Goal: Communication & Community: Answer question/provide support

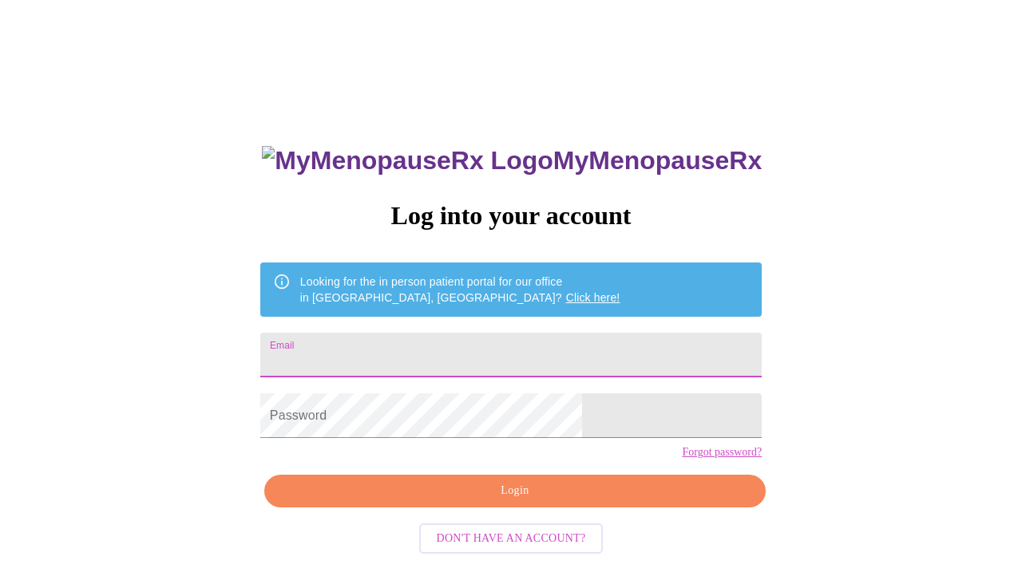
click at [505, 354] on input "Email" at bounding box center [510, 355] width 501 height 45
type input "[EMAIL_ADDRESS][DOMAIN_NAME]"
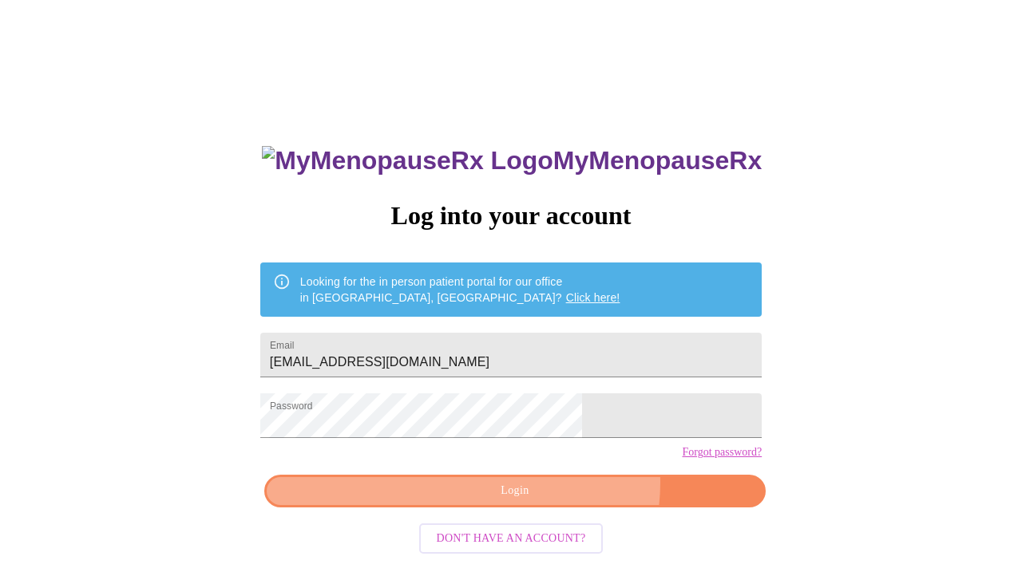
click at [552, 501] on span "Login" at bounding box center [515, 491] width 465 height 20
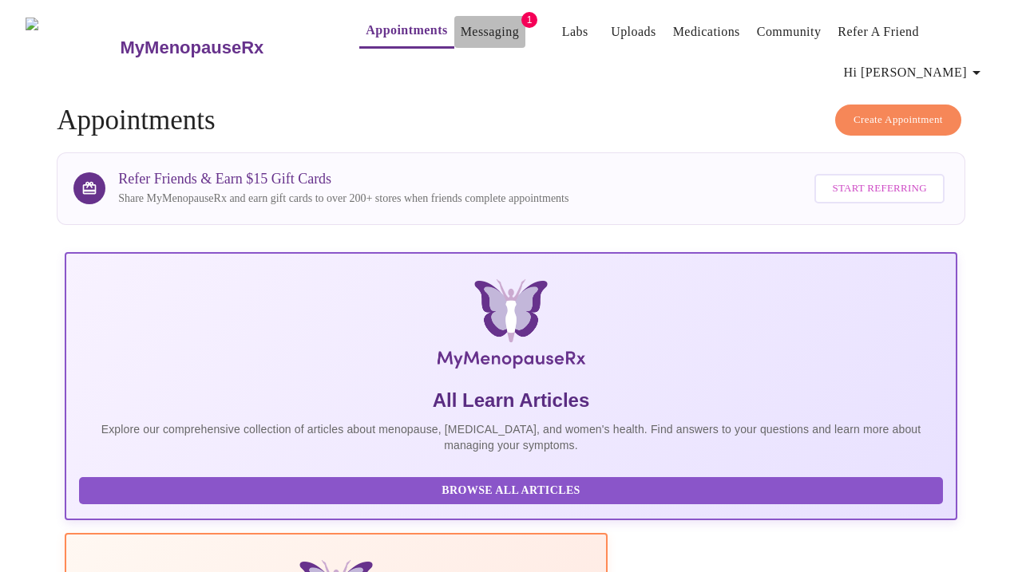
click at [467, 41] on link "Messaging" at bounding box center [490, 32] width 58 height 22
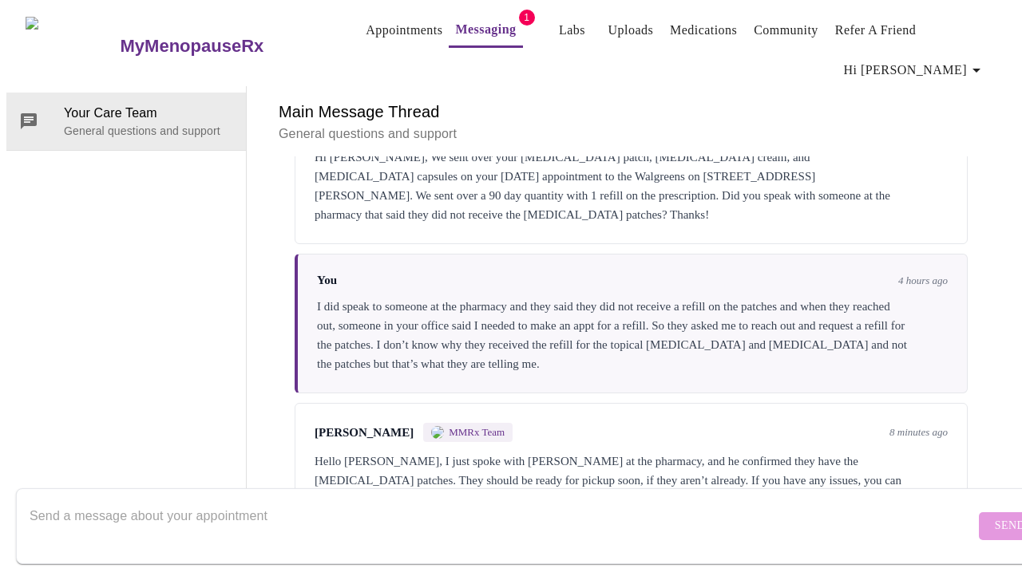
scroll to position [1132, 0]
click at [741, 512] on textarea "Send a message about your appointment" at bounding box center [502, 526] width 945 height 51
type textarea "Thank you so much!"
click at [995, 516] on span "Send" at bounding box center [1010, 526] width 30 height 20
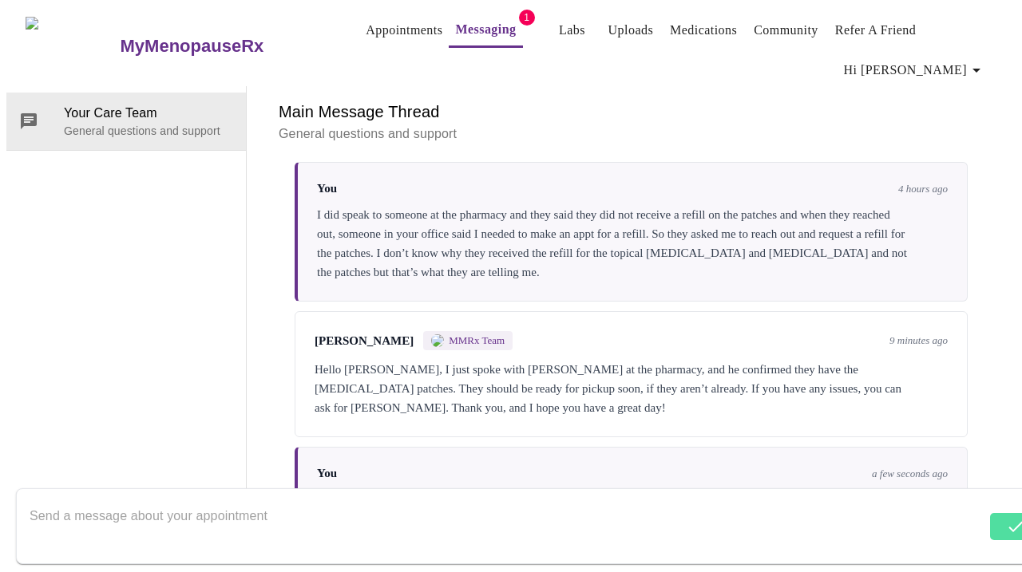
scroll to position [1228, 0]
